Goal: Task Accomplishment & Management: Use online tool/utility

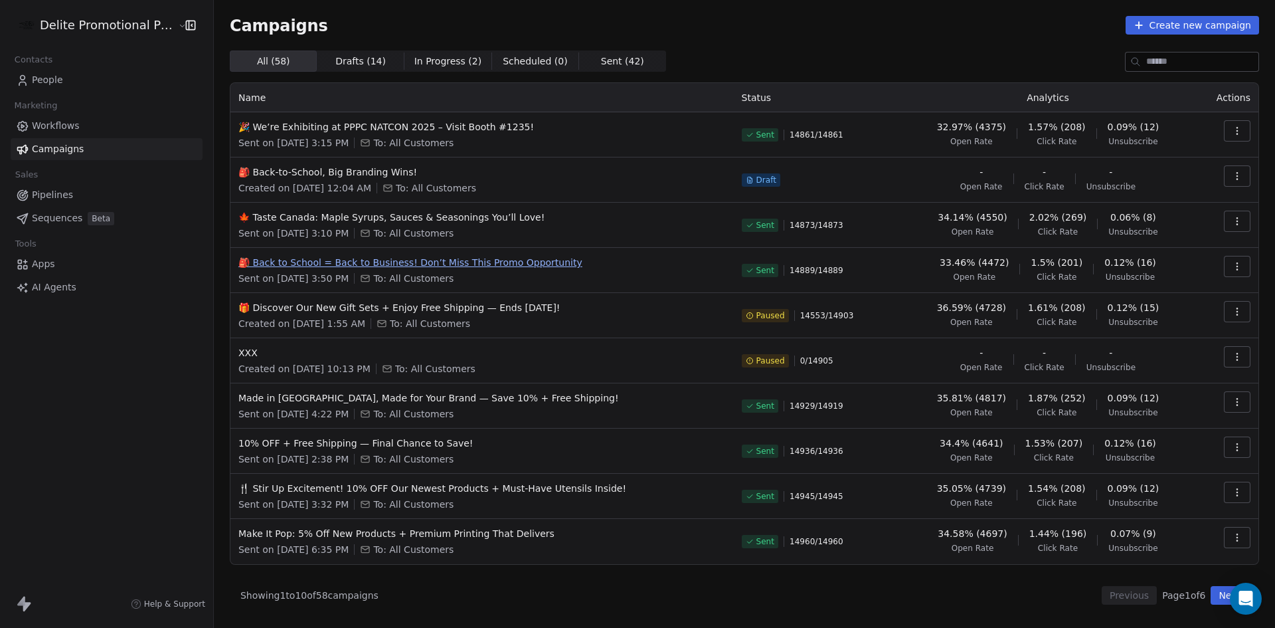
click at [517, 262] on span "🎒 Back to School = Back to Business! Don’t Miss This Promo Opportunity" at bounding box center [481, 262] width 487 height 13
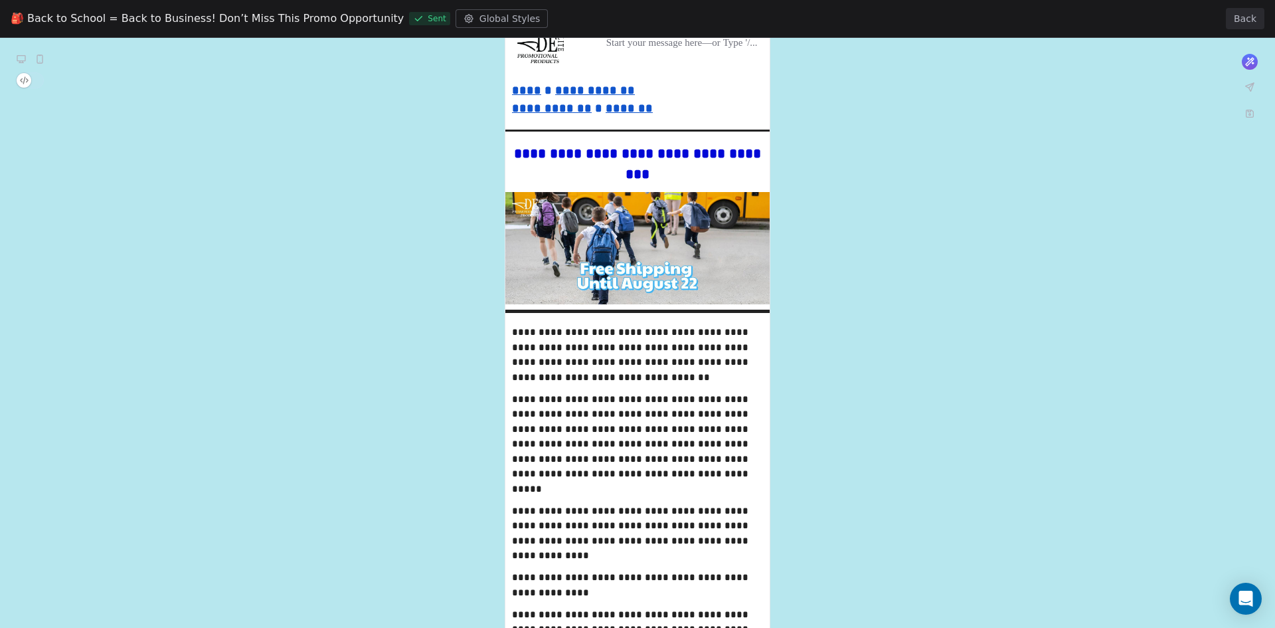
scroll to position [133, 0]
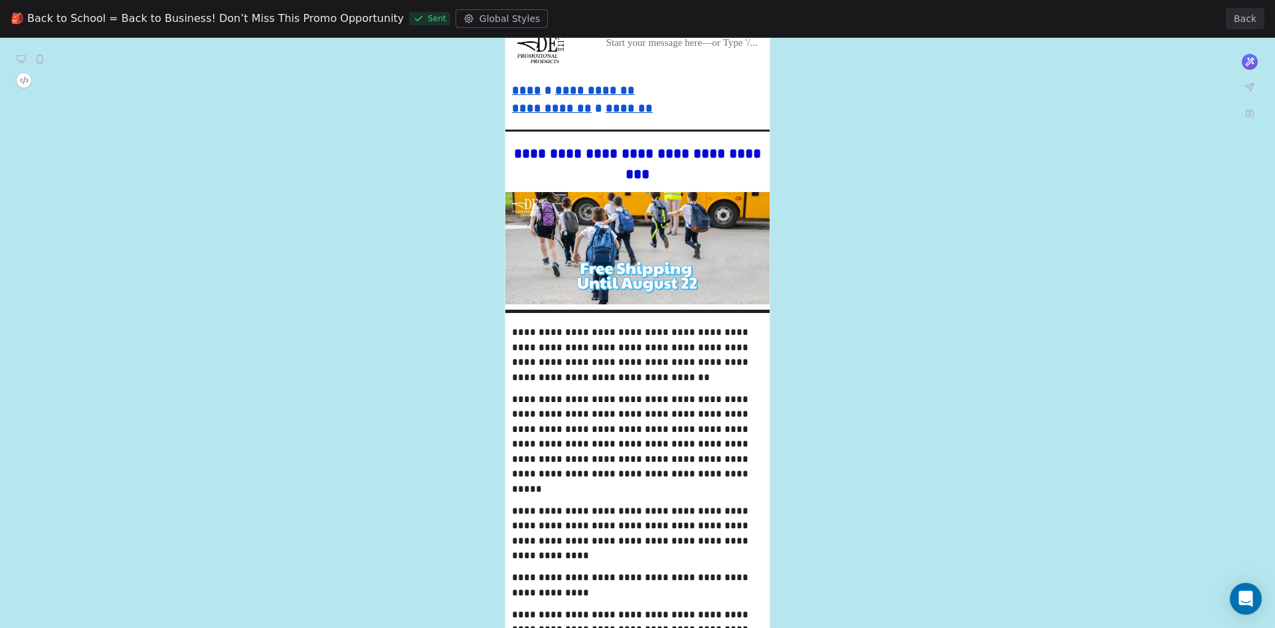
scroll to position [332, 0]
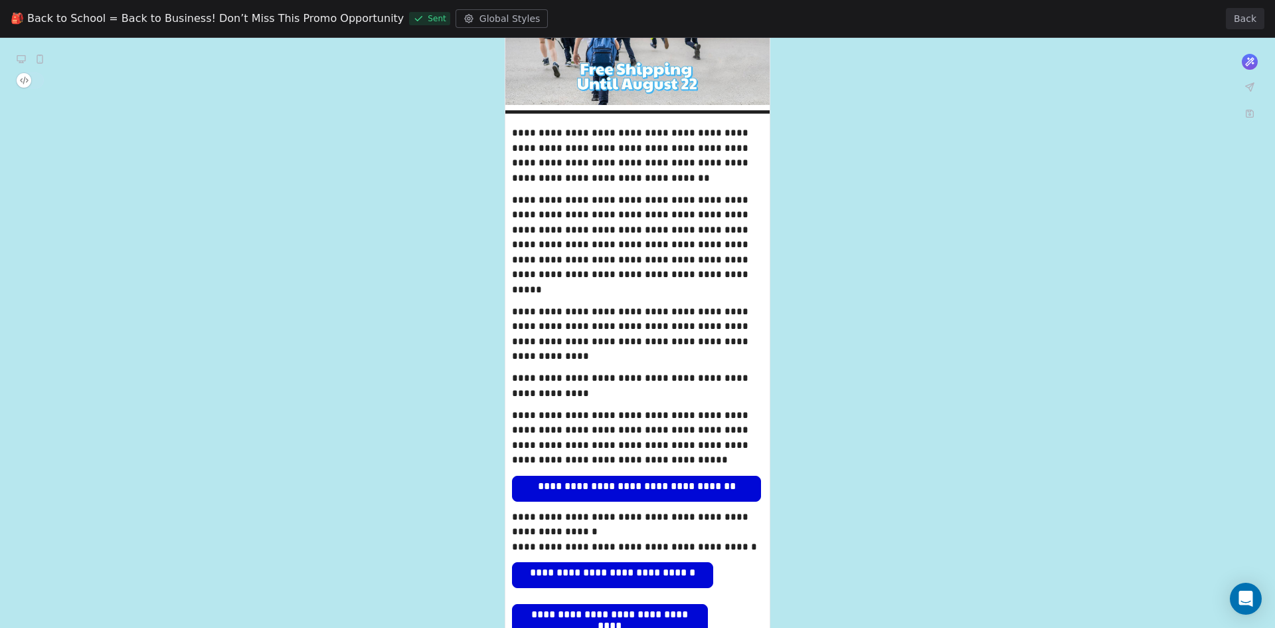
scroll to position [465, 0]
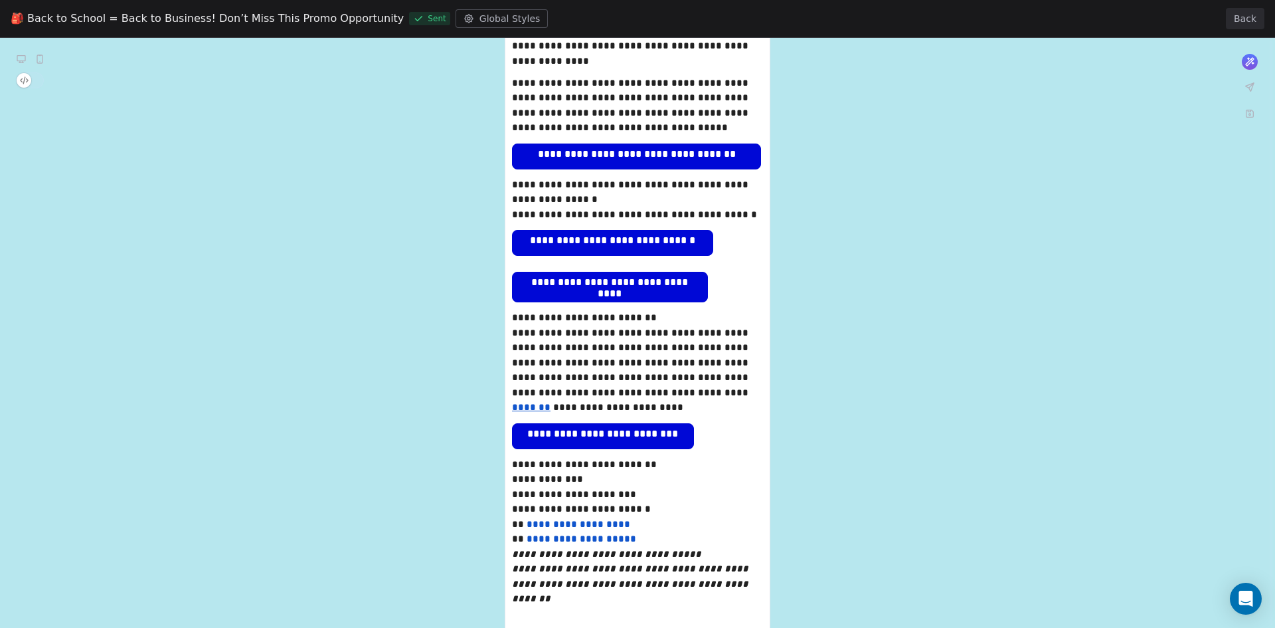
scroll to position [797, 0]
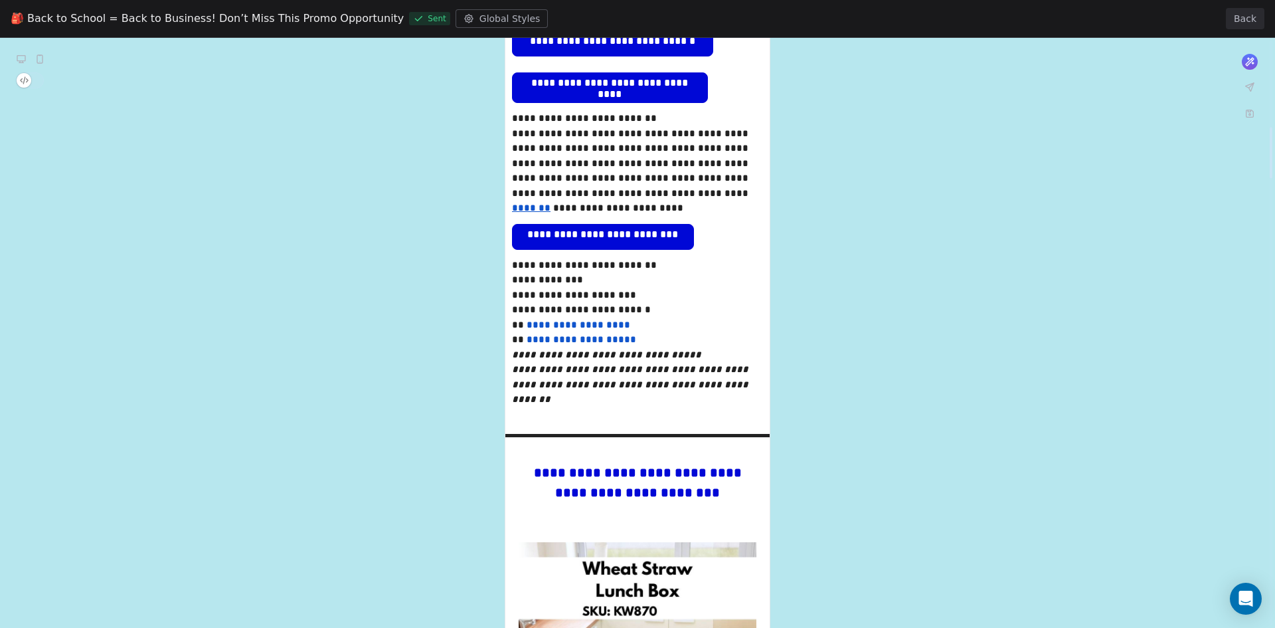
scroll to position [996, 0]
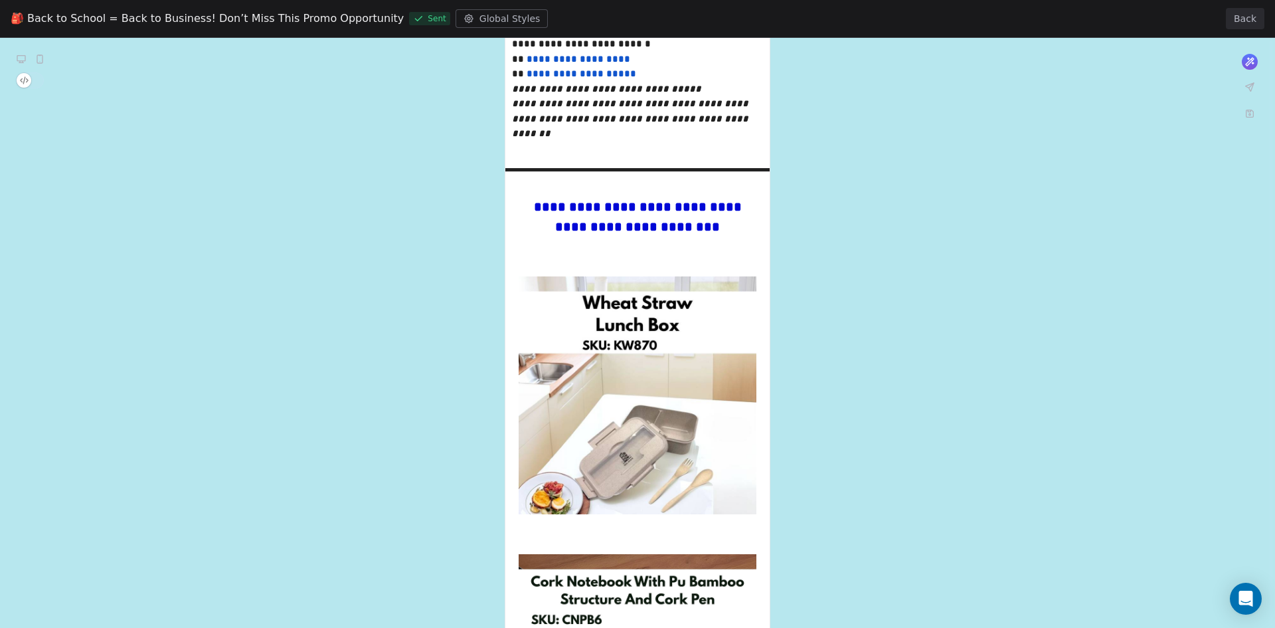
scroll to position [1328, 0]
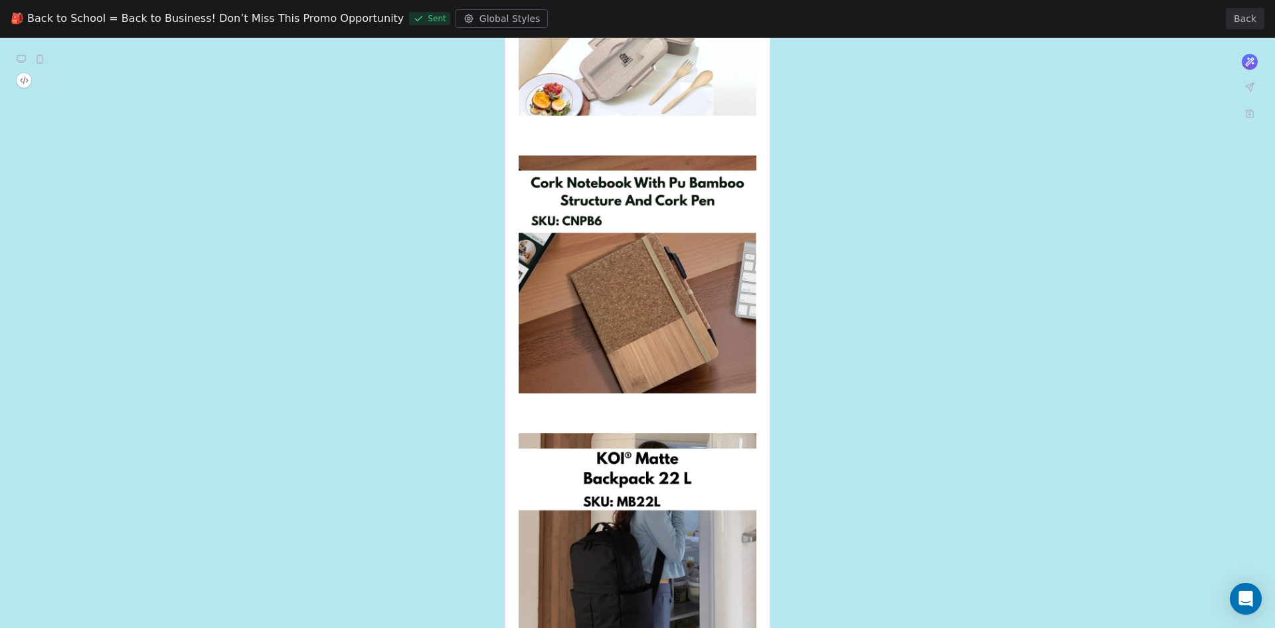
scroll to position [1727, 0]
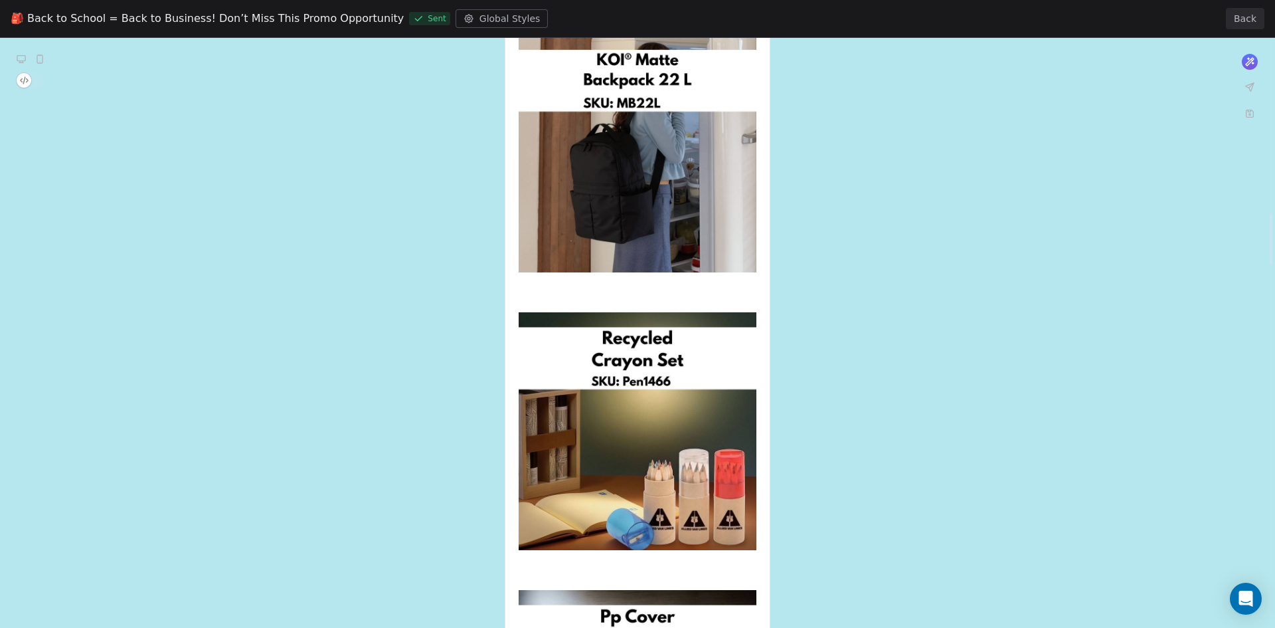
scroll to position [2059, 0]
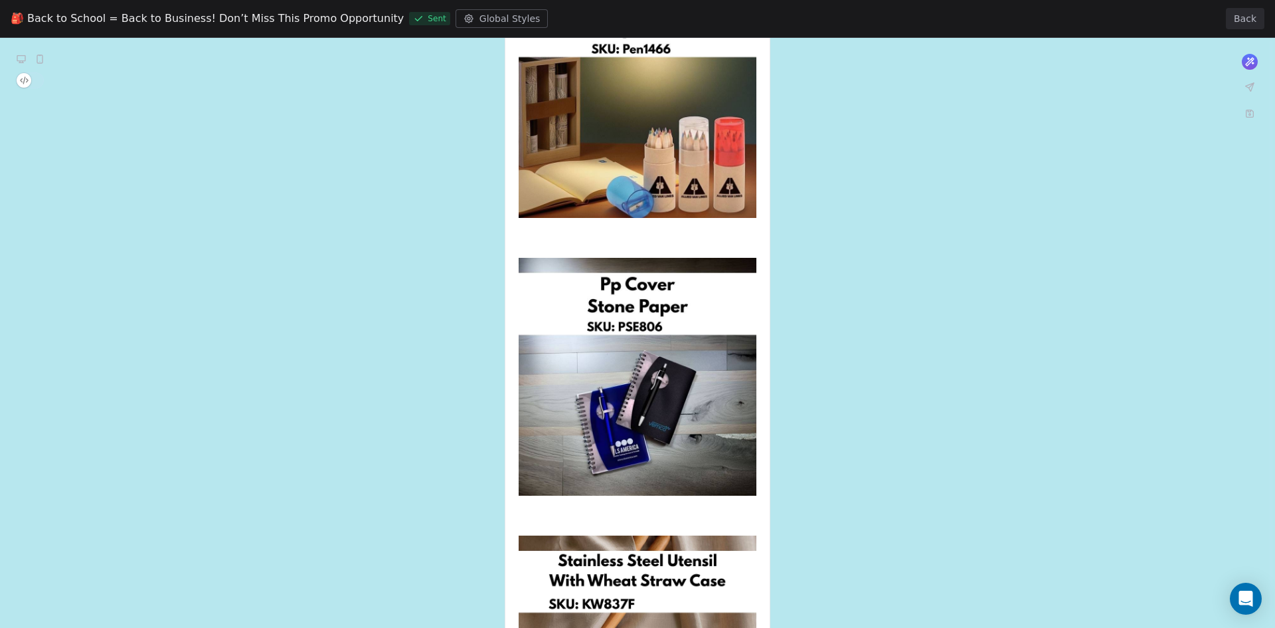
scroll to position [2391, 0]
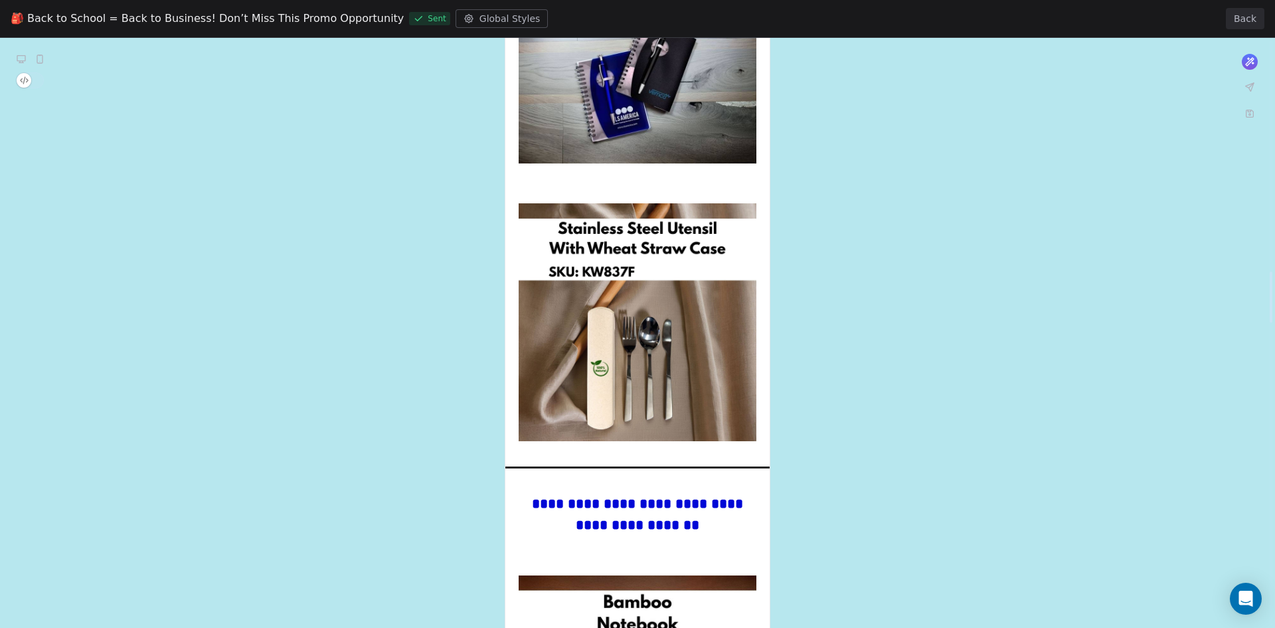
scroll to position [2723, 0]
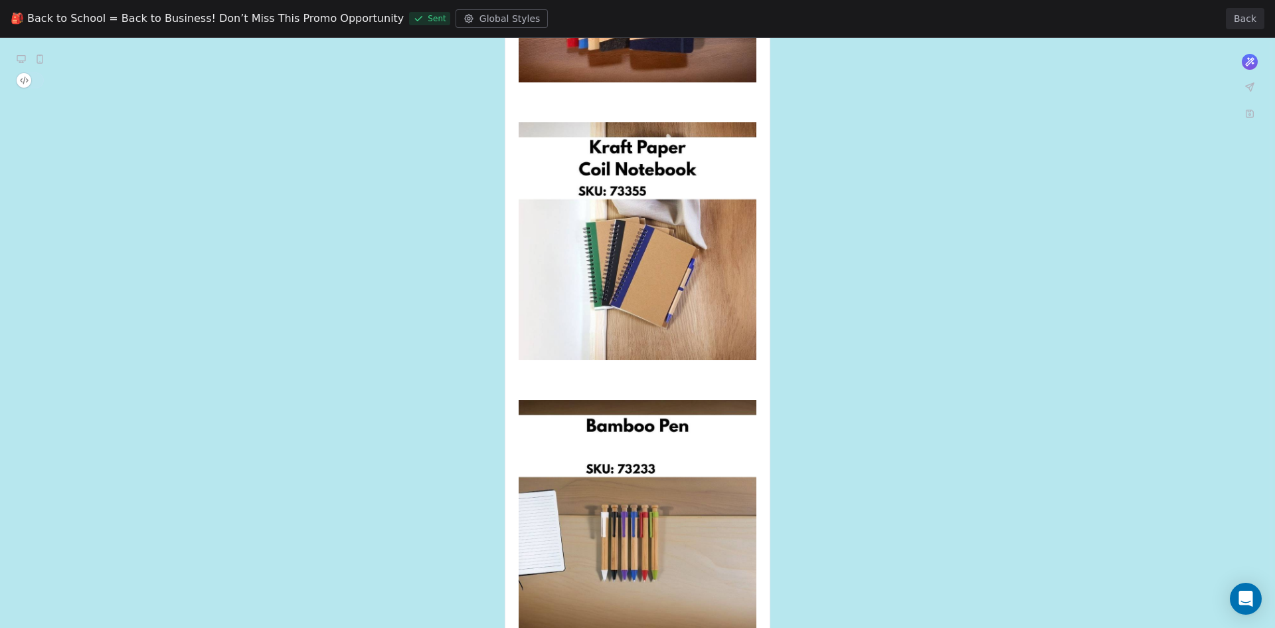
scroll to position [3520, 0]
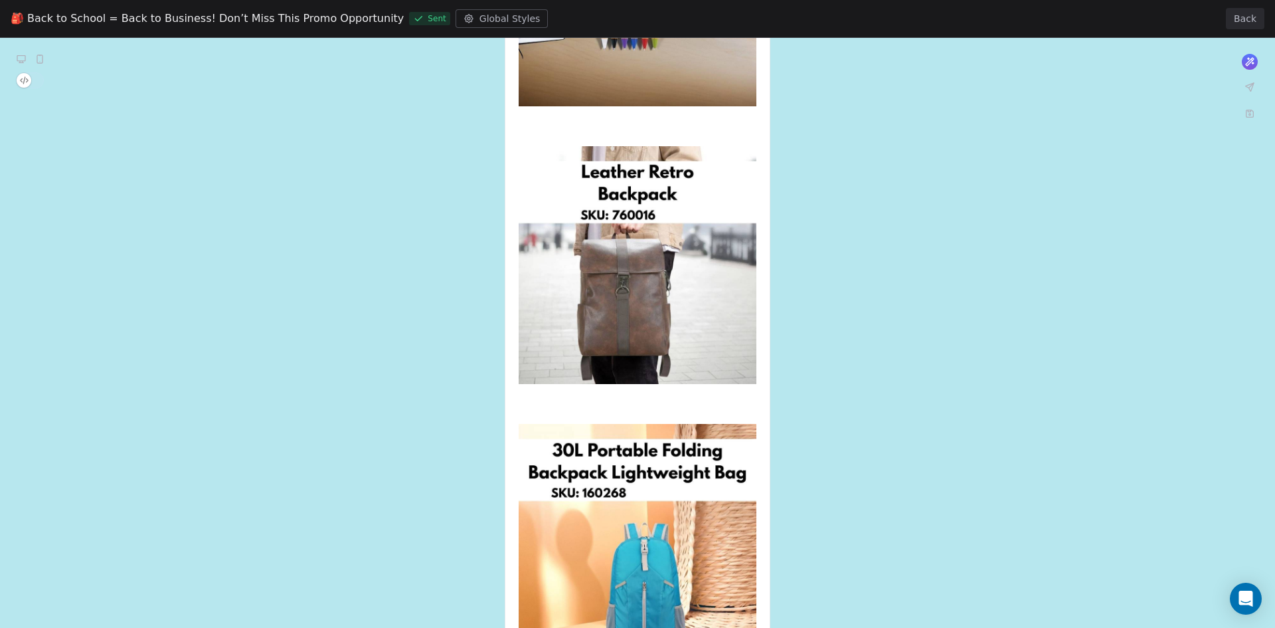
scroll to position [4051, 0]
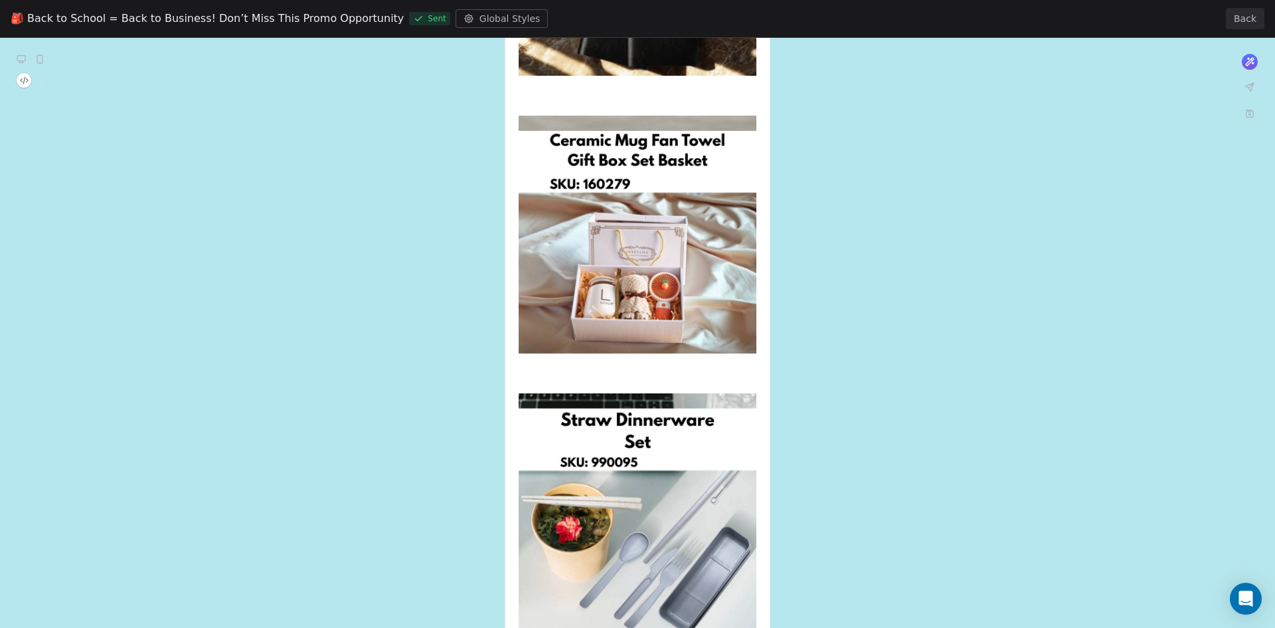
scroll to position [4755, 0]
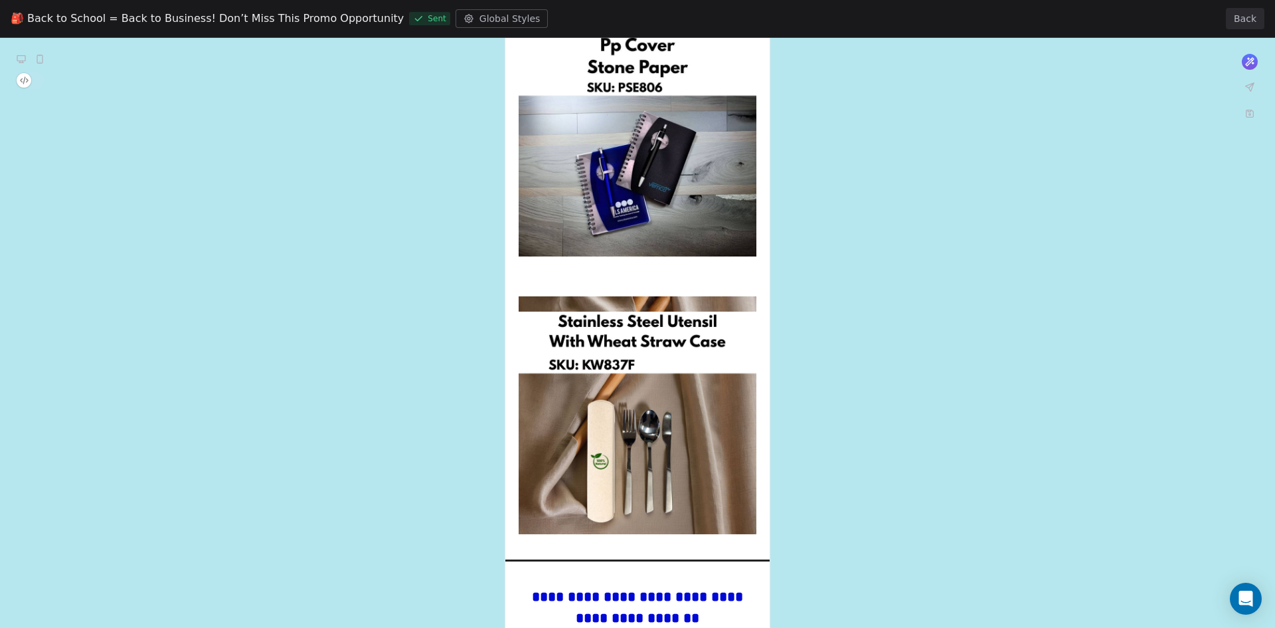
scroll to position [2497, 0]
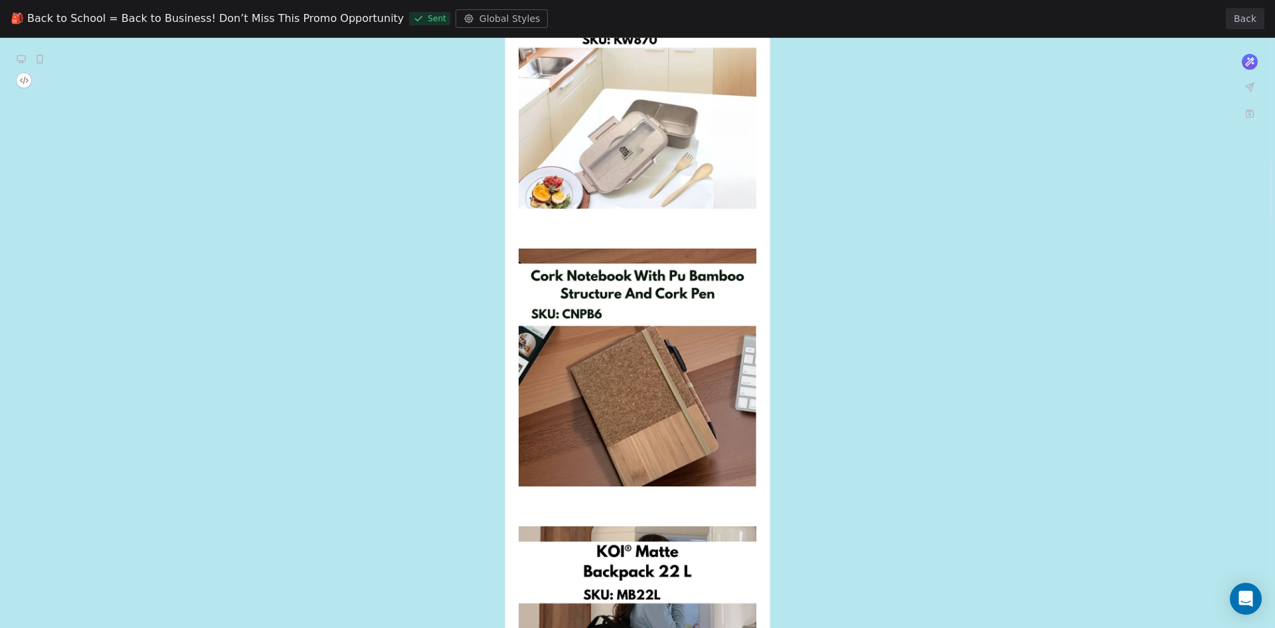
scroll to position [1235, 0]
